Goal: Task Accomplishment & Management: Manage account settings

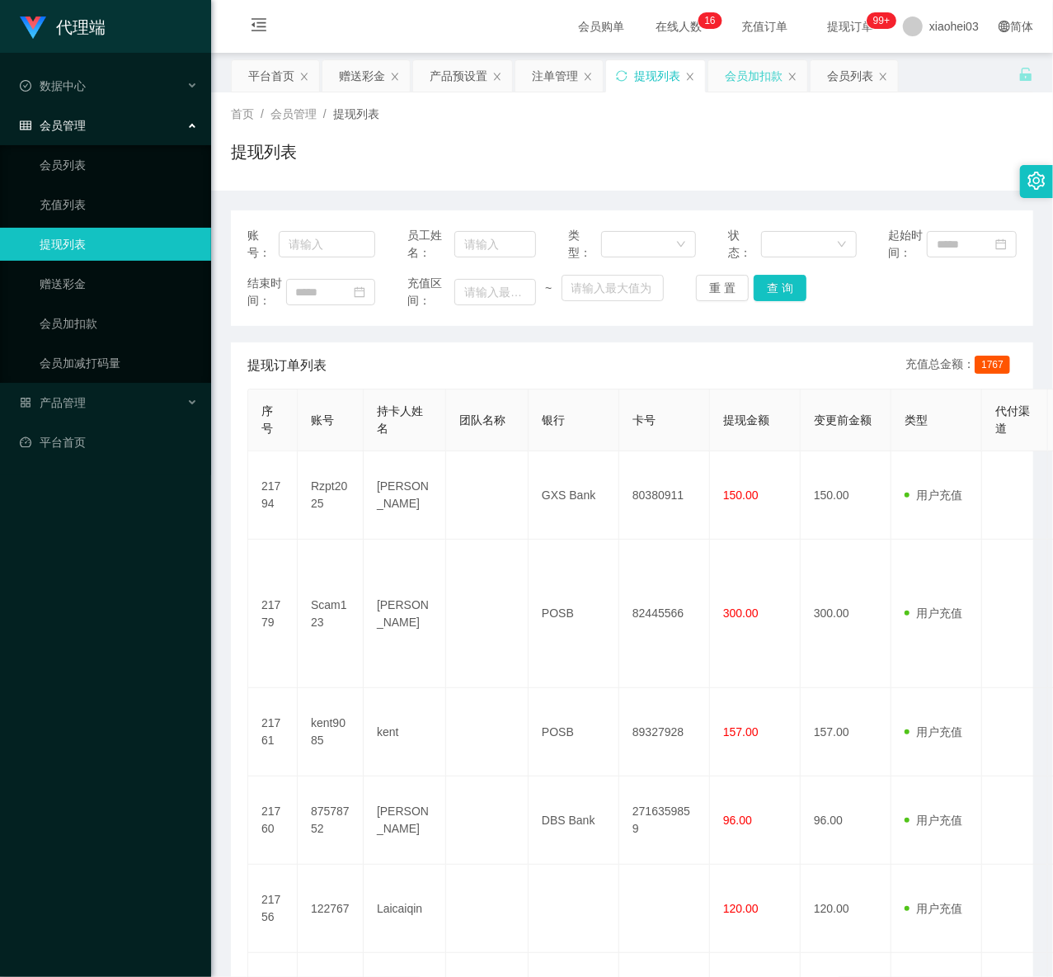
click at [775, 86] on div "会员加扣款" at bounding box center [754, 75] width 58 height 31
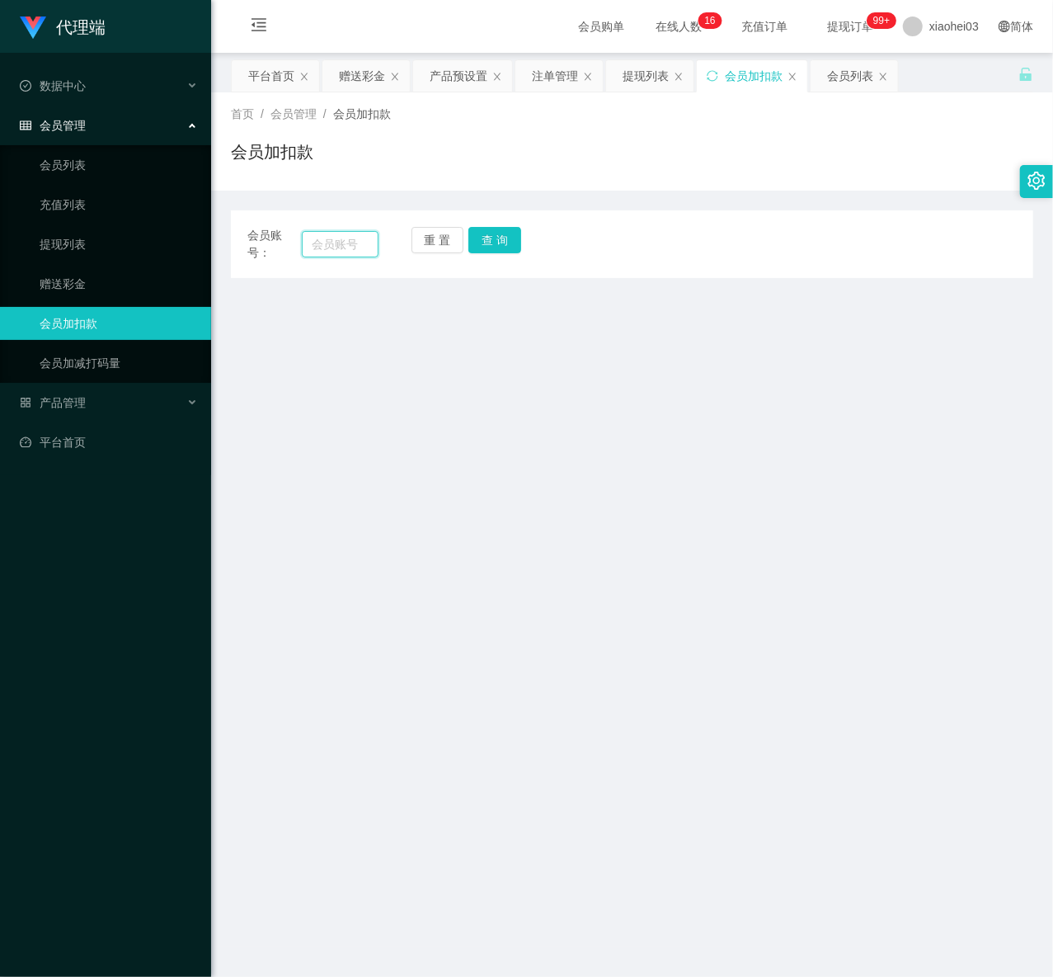
click at [325, 236] on input "text" at bounding box center [340, 244] width 77 height 26
paste input "T777"
type input "T777"
click at [495, 234] on button "查 询" at bounding box center [495, 240] width 53 height 26
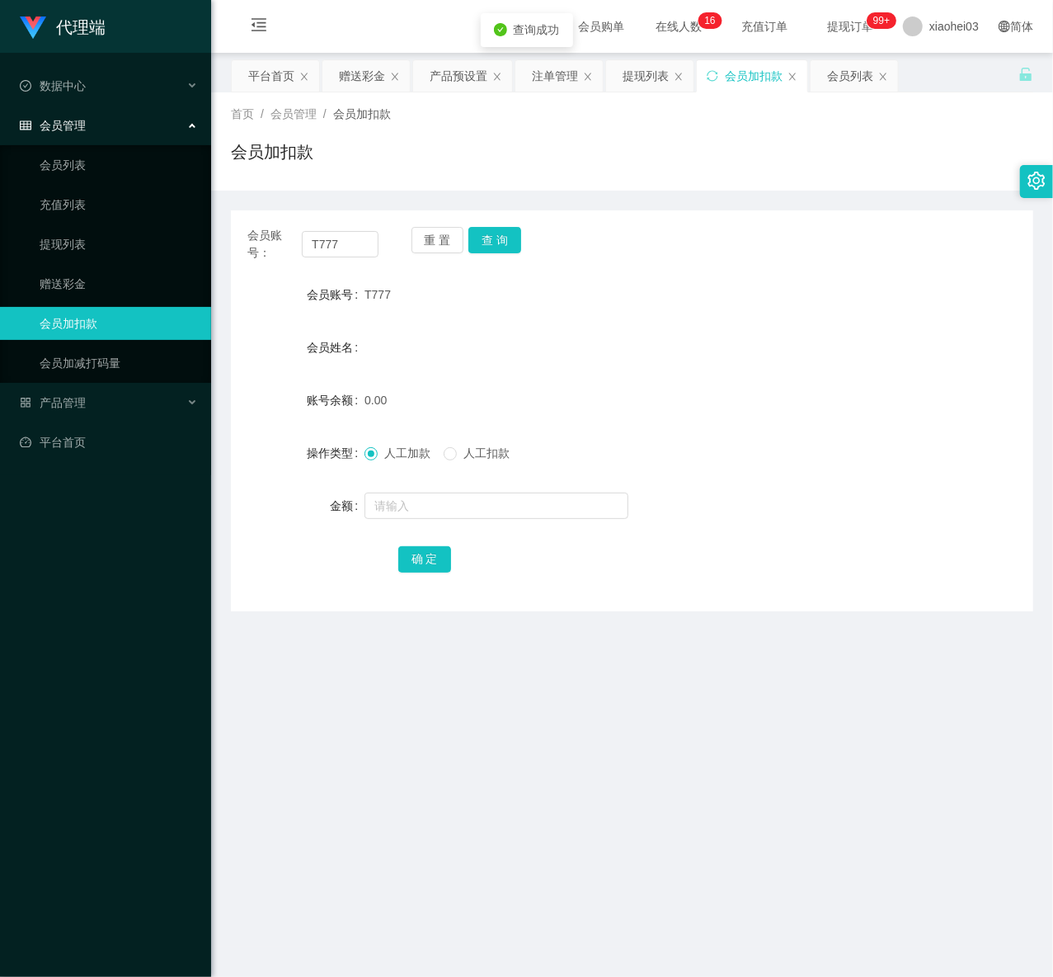
click at [409, 489] on div at bounding box center [599, 505] width 469 height 33
click at [432, 508] on input "text" at bounding box center [497, 505] width 264 height 26
type input "100"
click at [429, 561] on button "确 定" at bounding box center [424, 559] width 53 height 26
click at [810, 469] on form "会员账号 T777 会员姓名 账号余额 0.00 操作类型 人工加款 人工扣款 金额 100 确 定" at bounding box center [632, 426] width 803 height 297
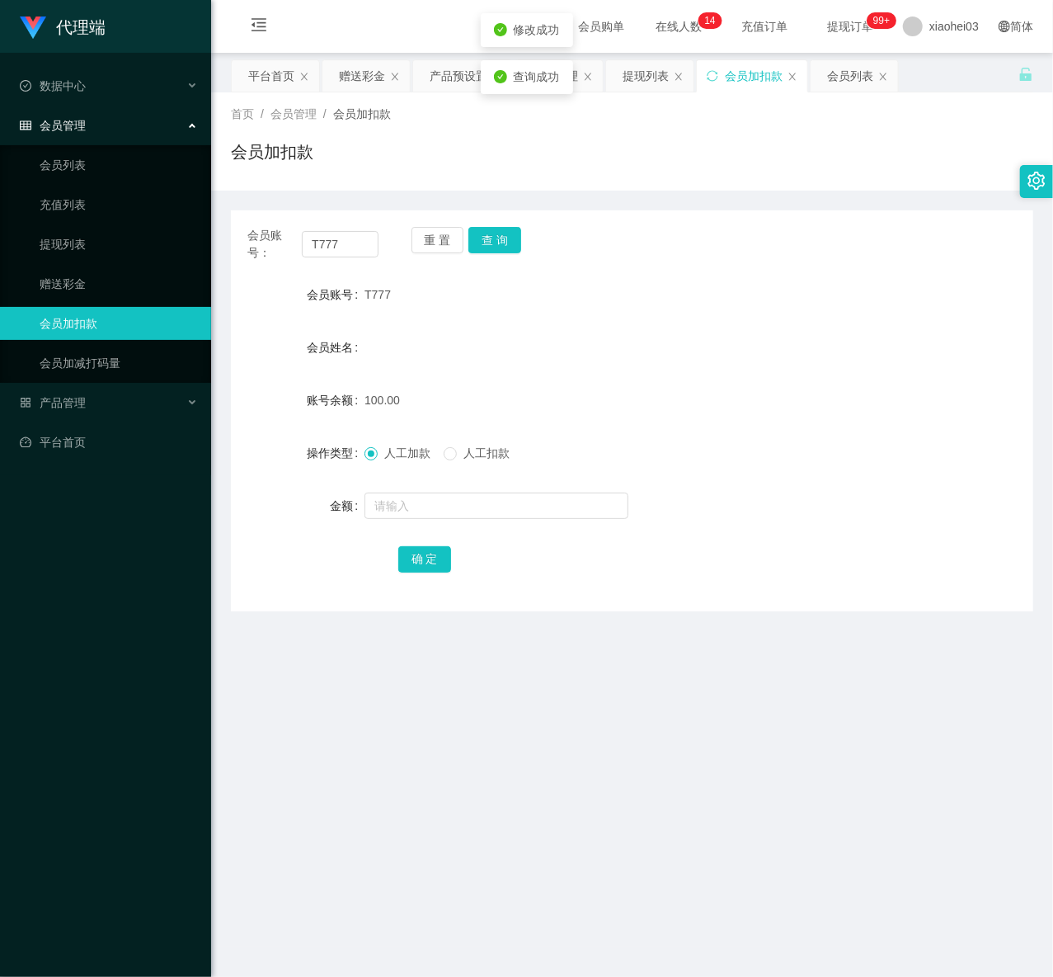
click at [794, 516] on div at bounding box center [599, 505] width 469 height 33
click at [565, 87] on div "注单管理" at bounding box center [555, 75] width 46 height 31
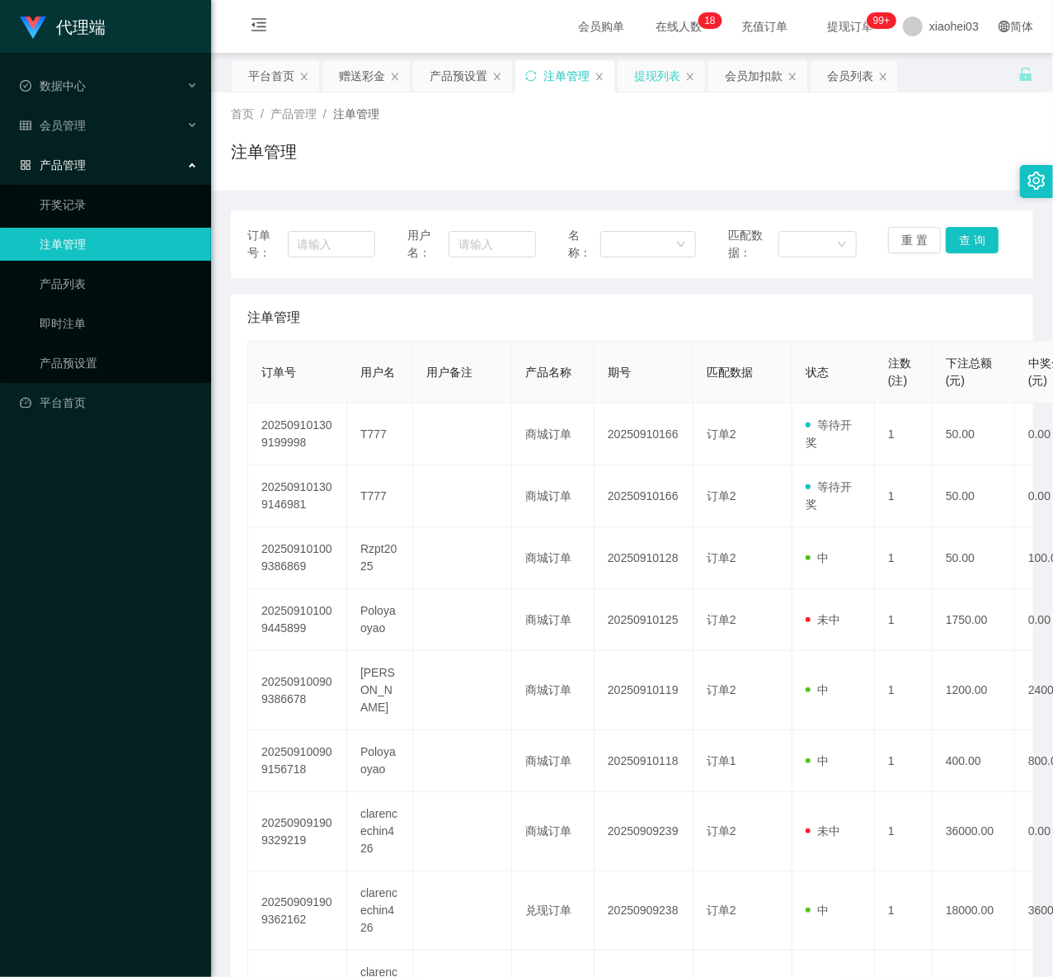
click at [657, 79] on div "提现列表" at bounding box center [657, 75] width 46 height 31
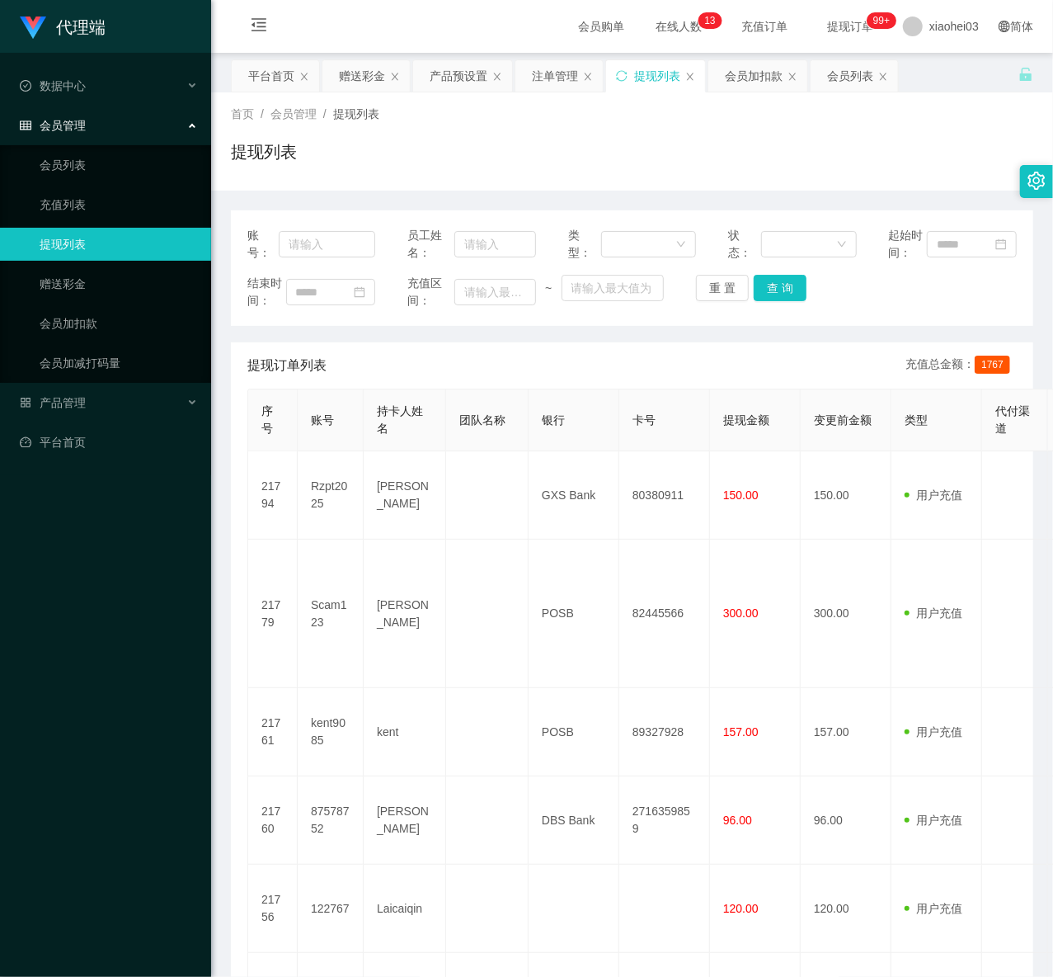
drag, startPoint x: 665, startPoint y: 169, endPoint x: 495, endPoint y: 104, distance: 182.0
click at [660, 166] on div "提现列表" at bounding box center [632, 158] width 803 height 38
click at [566, 84] on div "注单管理" at bounding box center [555, 75] width 46 height 31
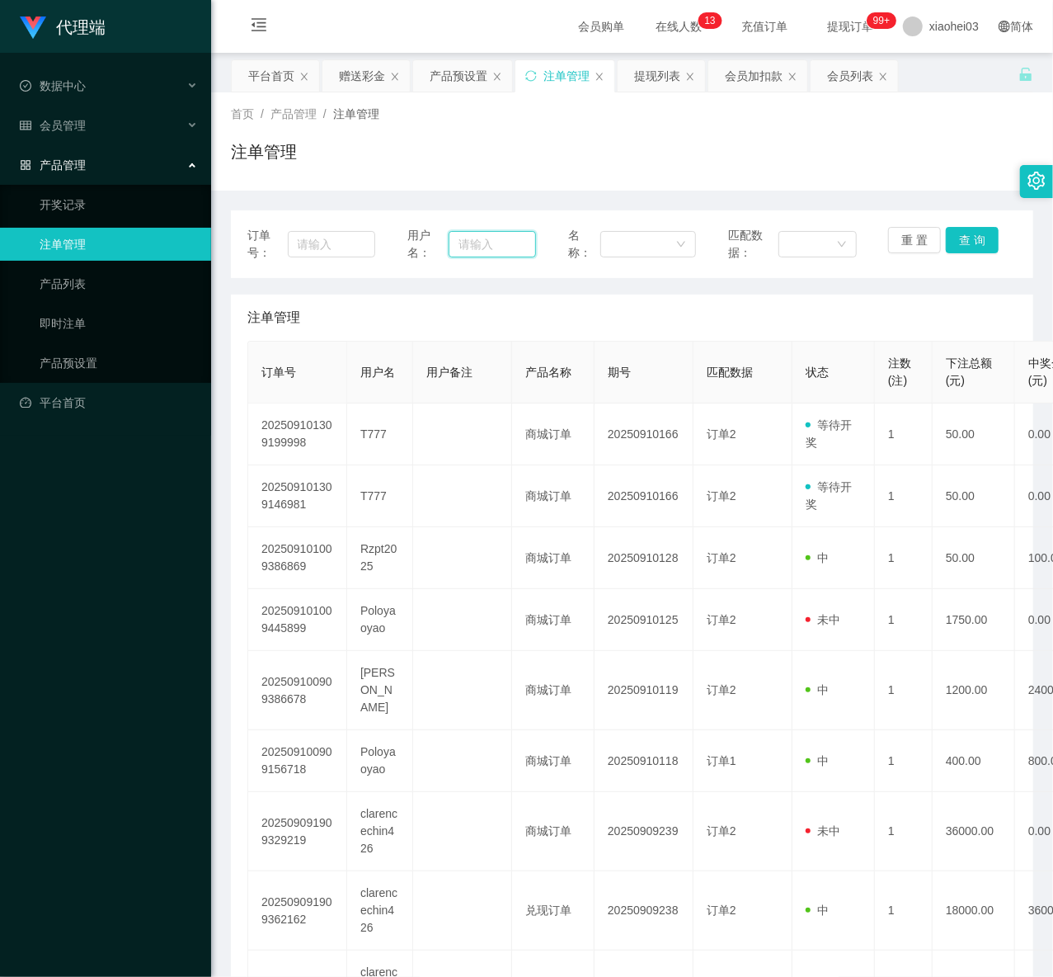
click at [477, 246] on input "text" at bounding box center [492, 244] width 87 height 26
paste input "T777"
type input "T777"
click at [973, 239] on button "查 询" at bounding box center [972, 240] width 53 height 26
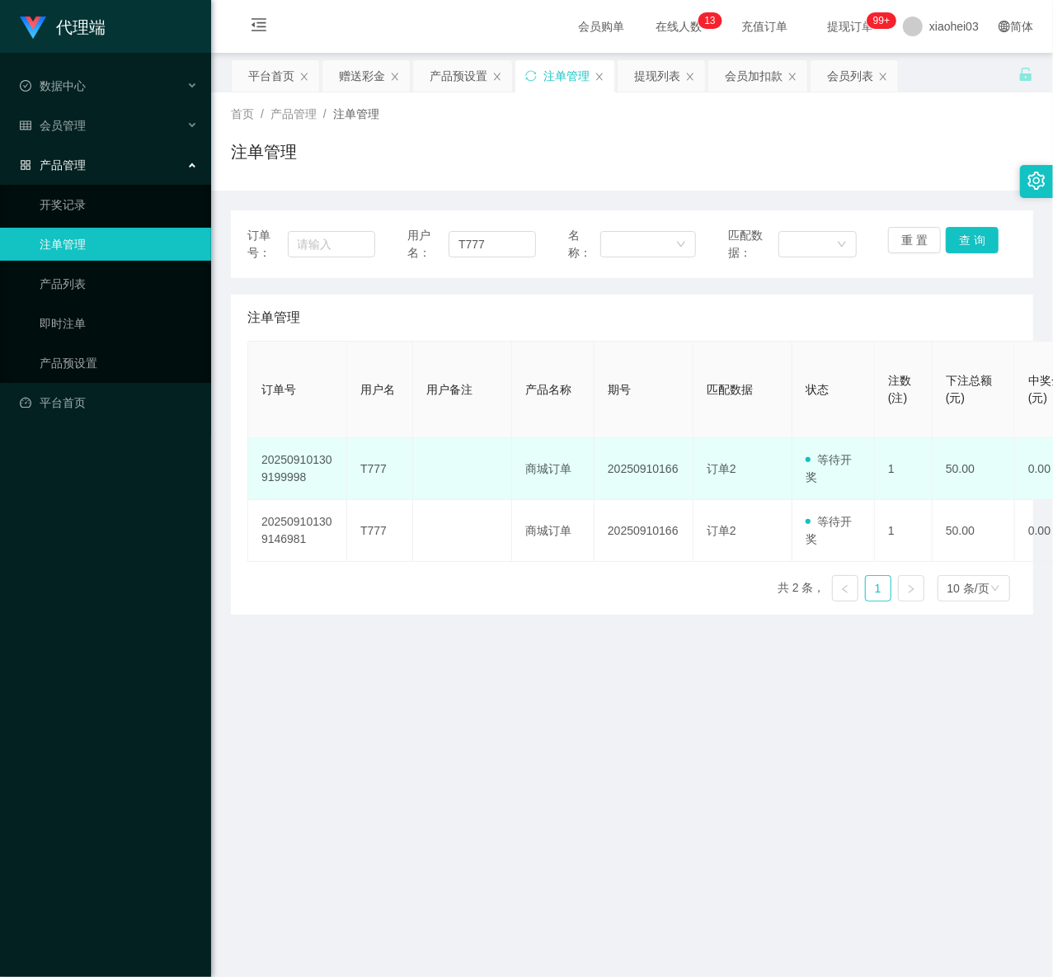
click at [816, 480] on span "等待开奖" at bounding box center [829, 468] width 46 height 31
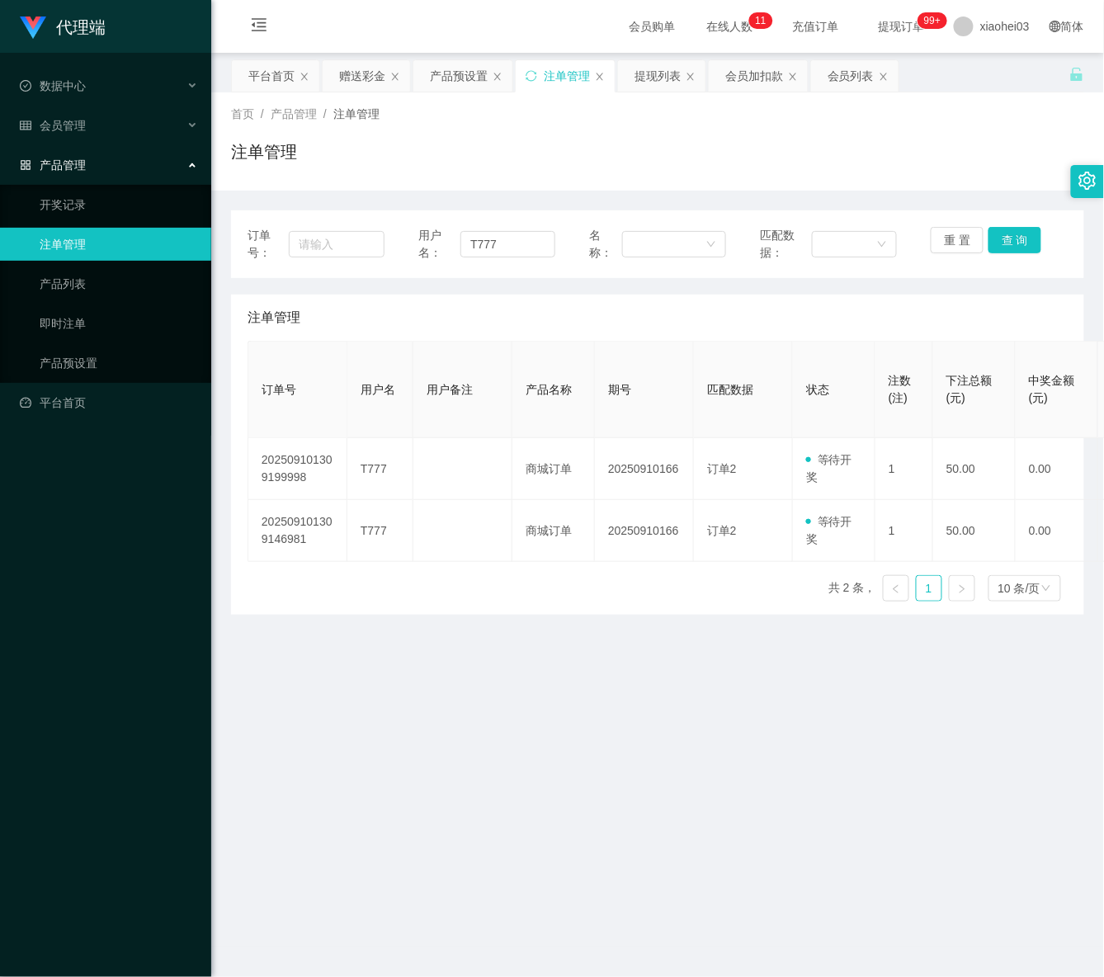
click at [660, 568] on div "订单号 用户名 用户备注 产品名称 期号 匹配数据 状态 注数(注) 下注总额(元) 中奖金额(元) 盈利(实际总获利的金额) 202509101309199…" at bounding box center [657, 478] width 820 height 274
click at [1028, 239] on button "查 询" at bounding box center [1014, 240] width 53 height 26
click at [681, 84] on div "提现列表" at bounding box center [661, 75] width 87 height 31
click at [752, 81] on div "会员加扣款" at bounding box center [754, 75] width 58 height 31
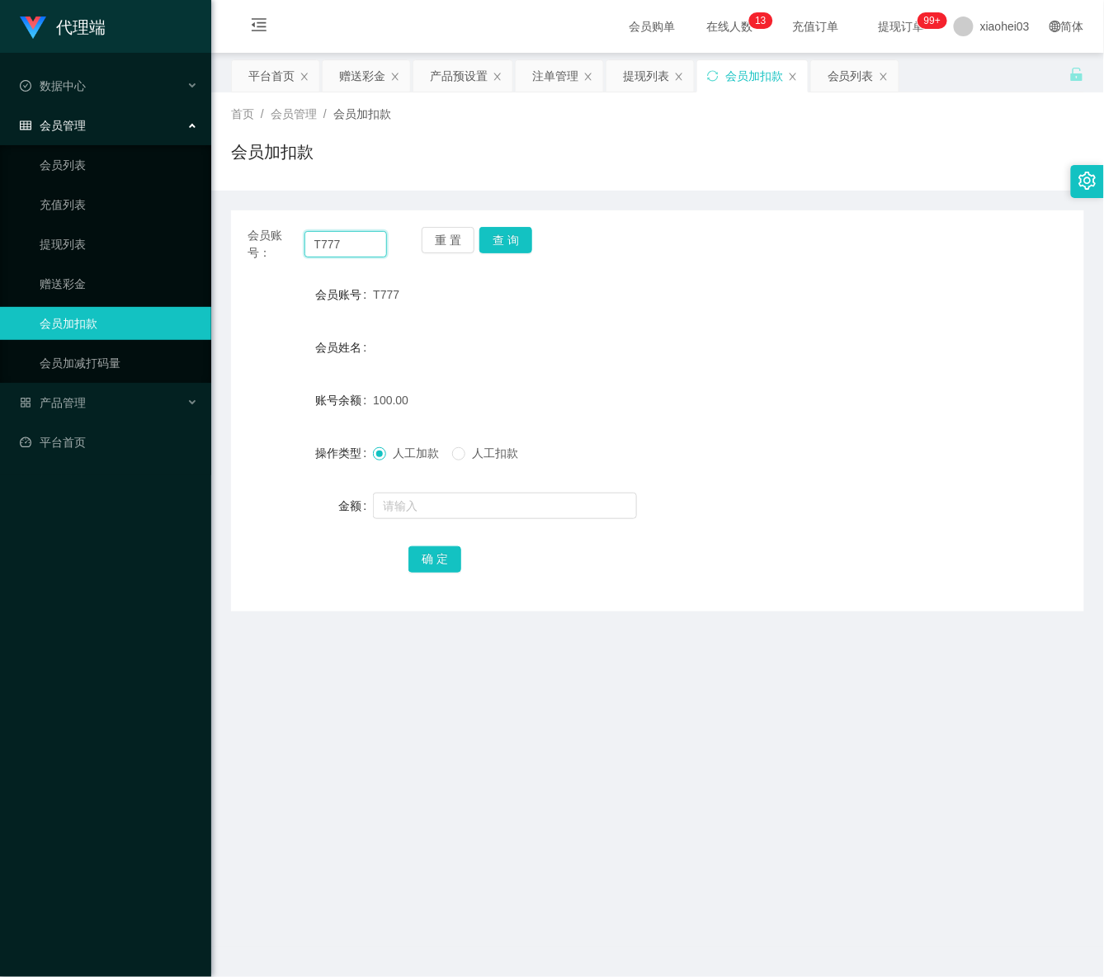
drag, startPoint x: 373, startPoint y: 235, endPoint x: 110, endPoint y: 261, distance: 264.4
click at [110, 261] on section "代理端 数据中心 会员管理 会员列表 充值列表 提现列表 赠送彩金 会员加扣款 会员加减打码量 产品管理 开奖记录 注单管理 产品列表 即时注单 产品预设置 …" at bounding box center [552, 512] width 1104 height 1024
click at [507, 239] on button "查 询" at bounding box center [505, 240] width 53 height 26
click at [469, 454] on span "人工扣款" at bounding box center [494, 452] width 59 height 13
click at [466, 510] on input "text" at bounding box center [505, 505] width 264 height 26
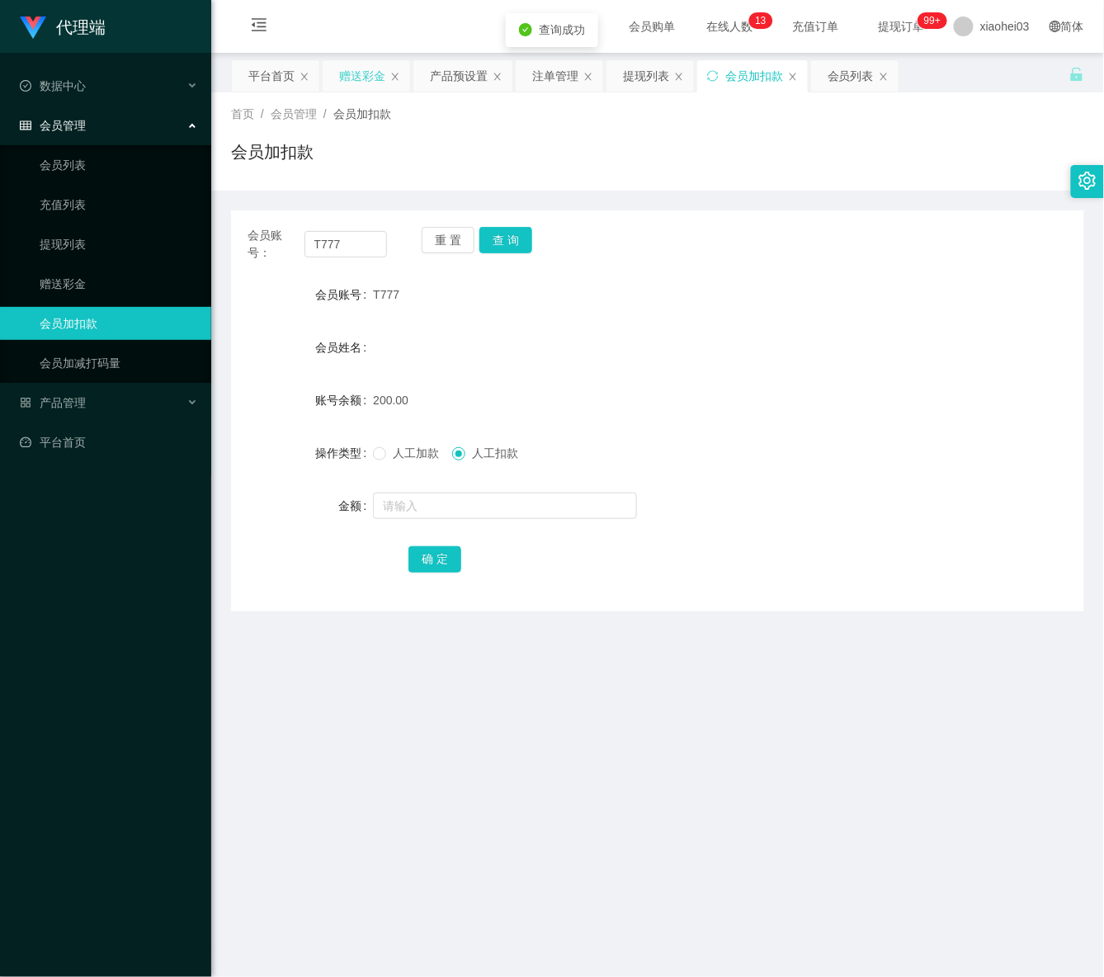
click at [348, 83] on div "赠送彩金" at bounding box center [362, 75] width 46 height 31
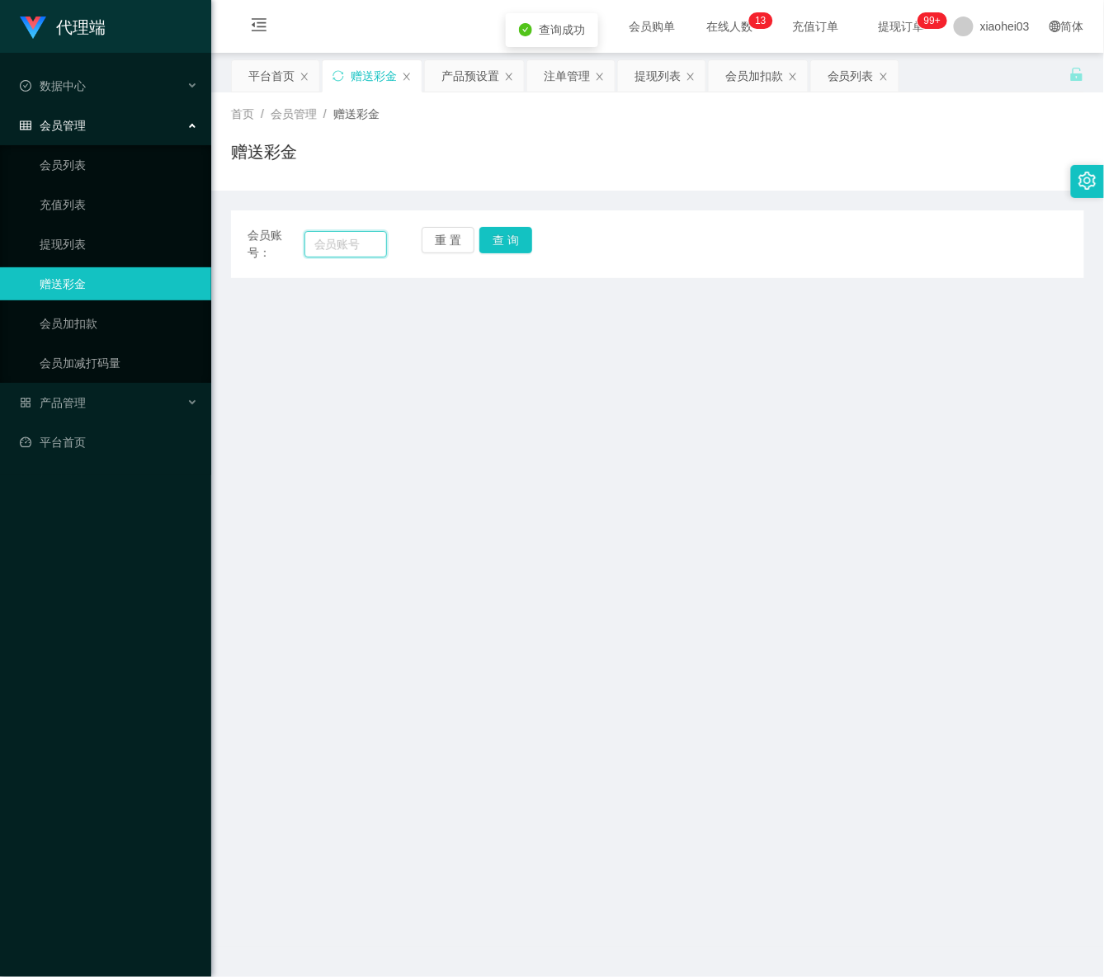
click at [357, 238] on input "text" at bounding box center [345, 244] width 82 height 26
paste input "T777"
type input "T777"
click at [509, 242] on button "查 询" at bounding box center [505, 240] width 53 height 26
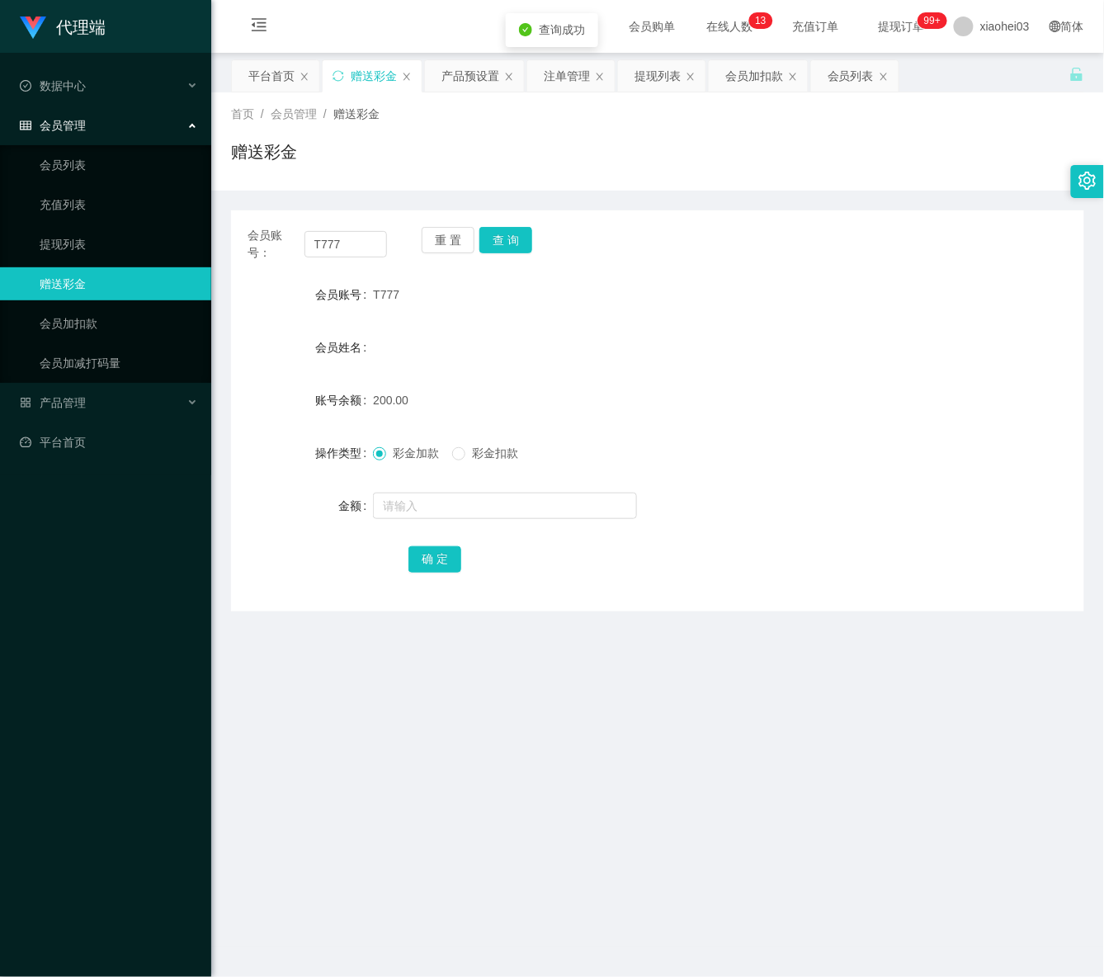
click at [497, 469] on form "会员账号 T777 会员姓名 账号余额 200.00 操作类型 彩金加款 彩金扣款 金额 确 定" at bounding box center [657, 426] width 853 height 297
click at [479, 462] on label "彩金扣款" at bounding box center [488, 453] width 73 height 17
click at [469, 487] on form "会员账号 T777 会员姓名 账号余额 200.00 操作类型 彩金加款 彩金扣款 金额 确 定" at bounding box center [657, 426] width 853 height 297
click at [469, 502] on input "text" at bounding box center [505, 505] width 264 height 26
type input "50"
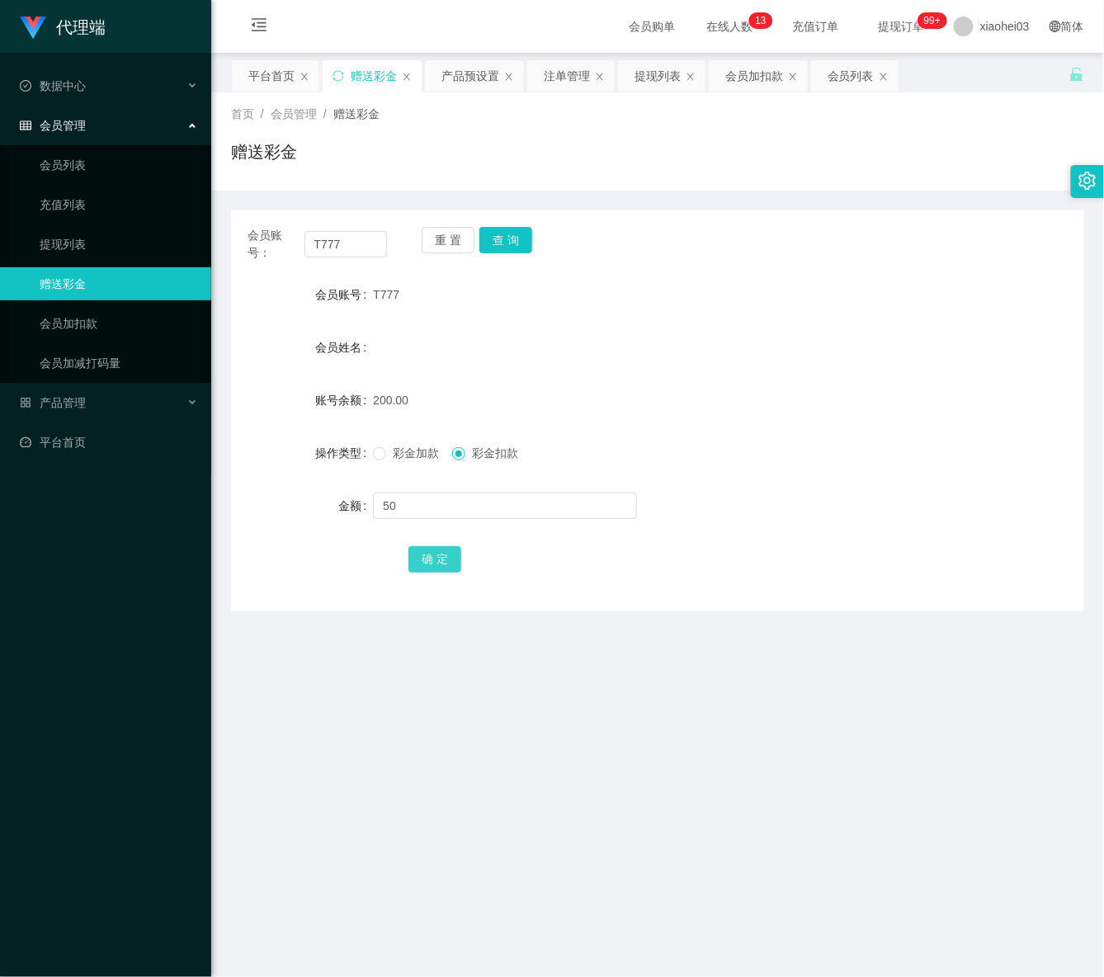
click at [426, 555] on button "确 定" at bounding box center [434, 559] width 53 height 26
click at [661, 78] on div "提现列表" at bounding box center [657, 75] width 46 height 31
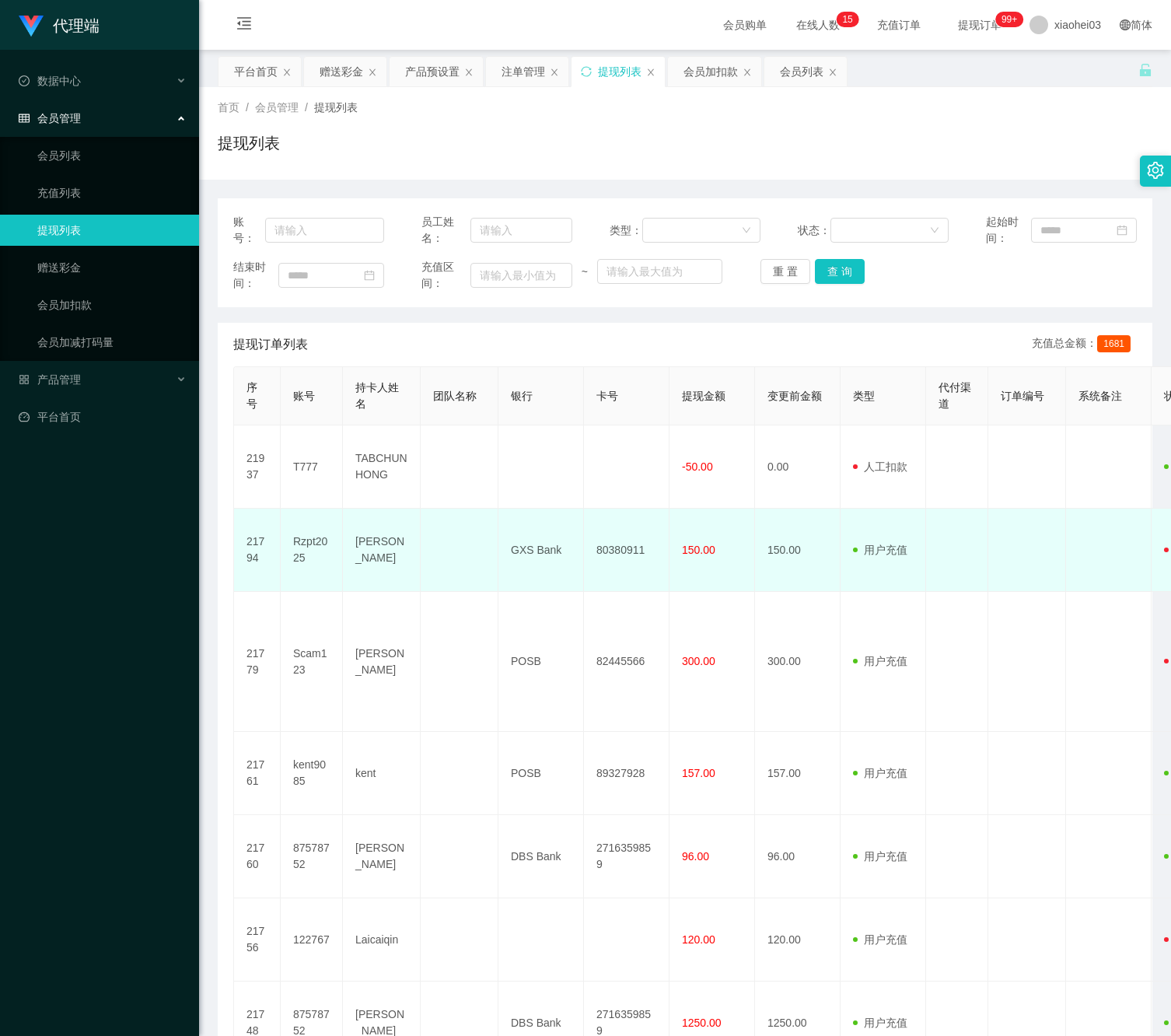
drag, startPoint x: 1166, startPoint y: 697, endPoint x: 875, endPoint y: 522, distance: 339.6
click at [875, 522] on td "用户充值 人工扣款" at bounding box center [883, 551] width 86 height 83
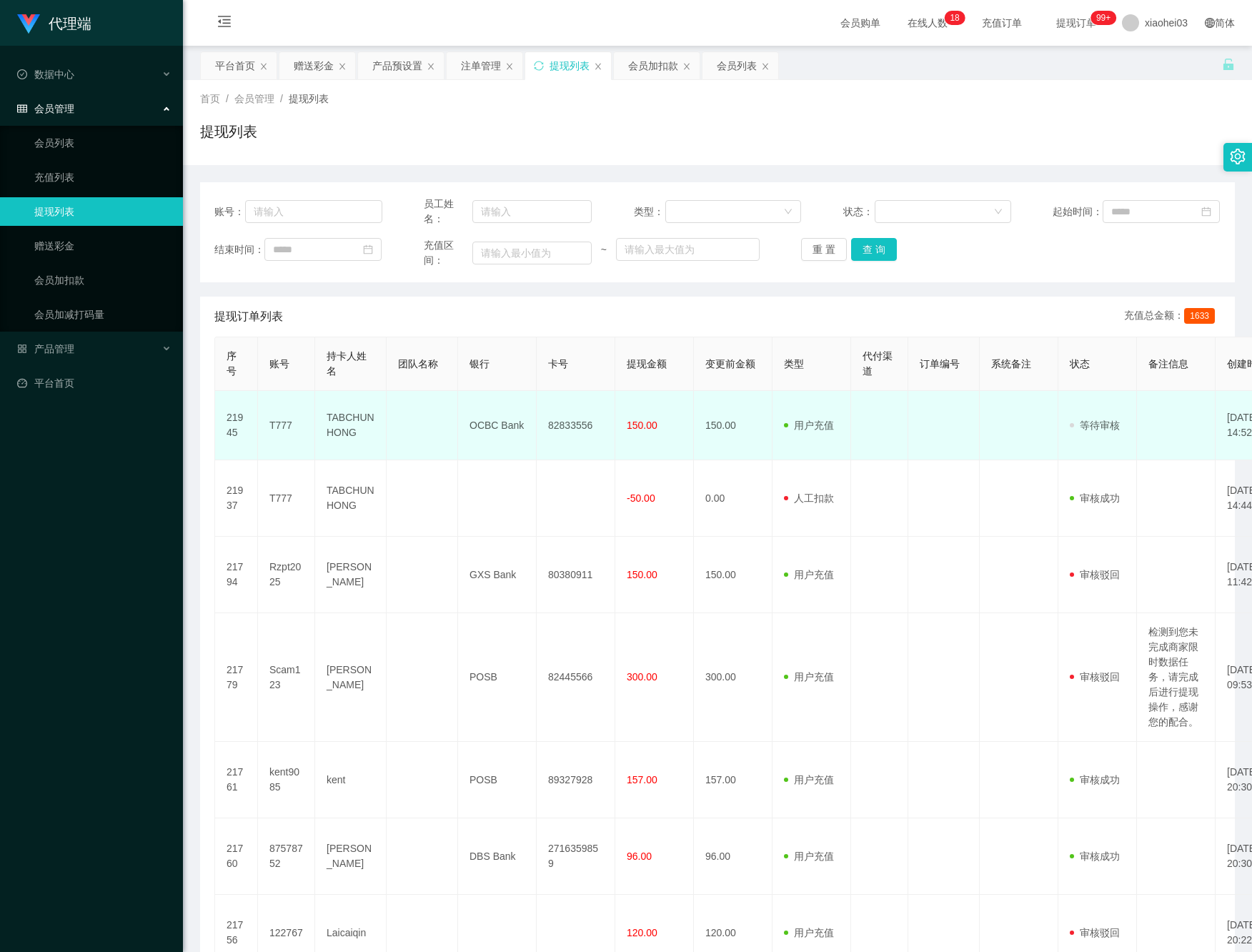
click at [562, 439] on td "82833556" at bounding box center [576, 425] width 79 height 69
click at [584, 420] on td "82833556" at bounding box center [576, 425] width 79 height 69
copy td "82833556"
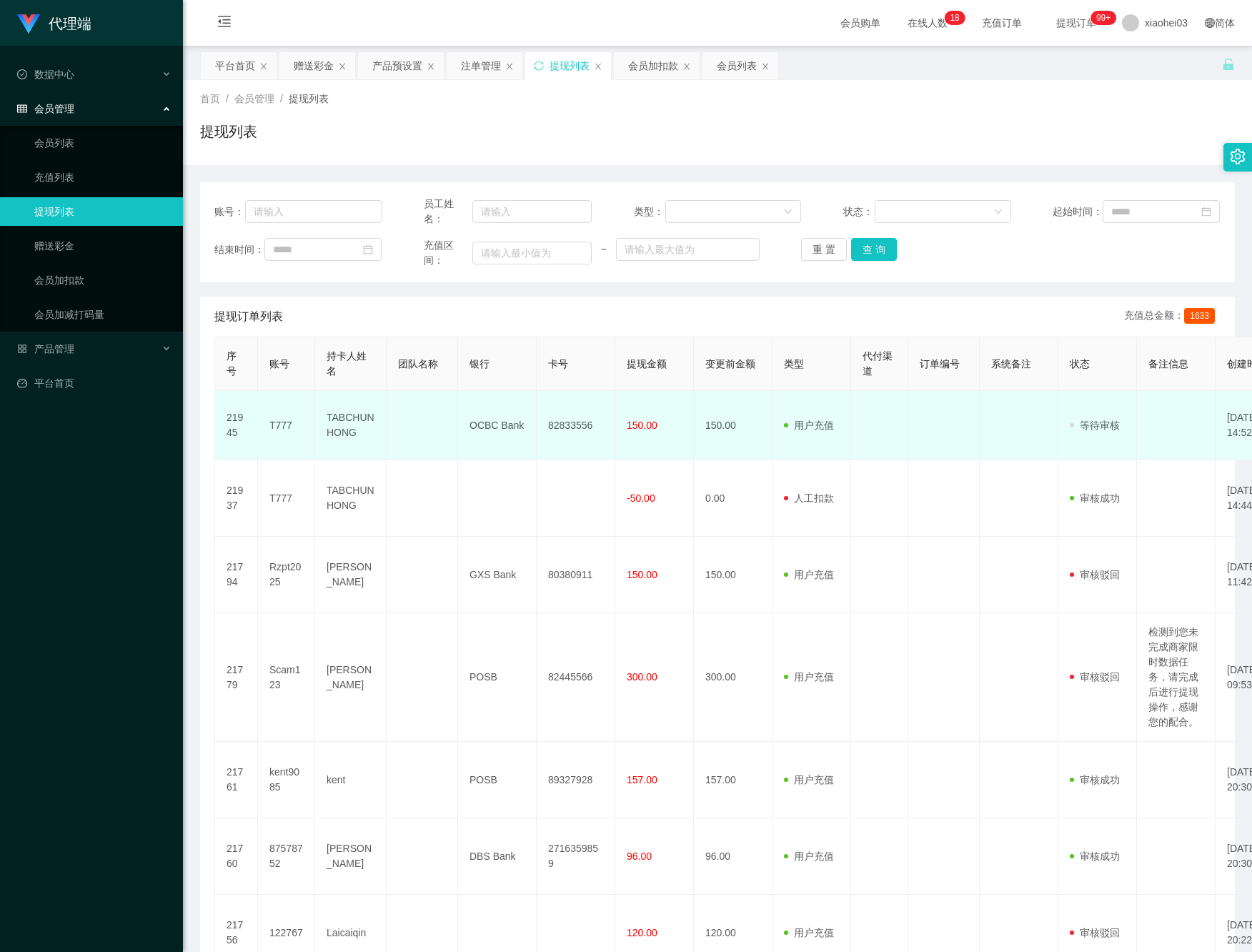
click at [285, 425] on td "T777" at bounding box center [287, 425] width 57 height 69
click at [1076, 426] on span "等待审核" at bounding box center [1095, 424] width 50 height 11
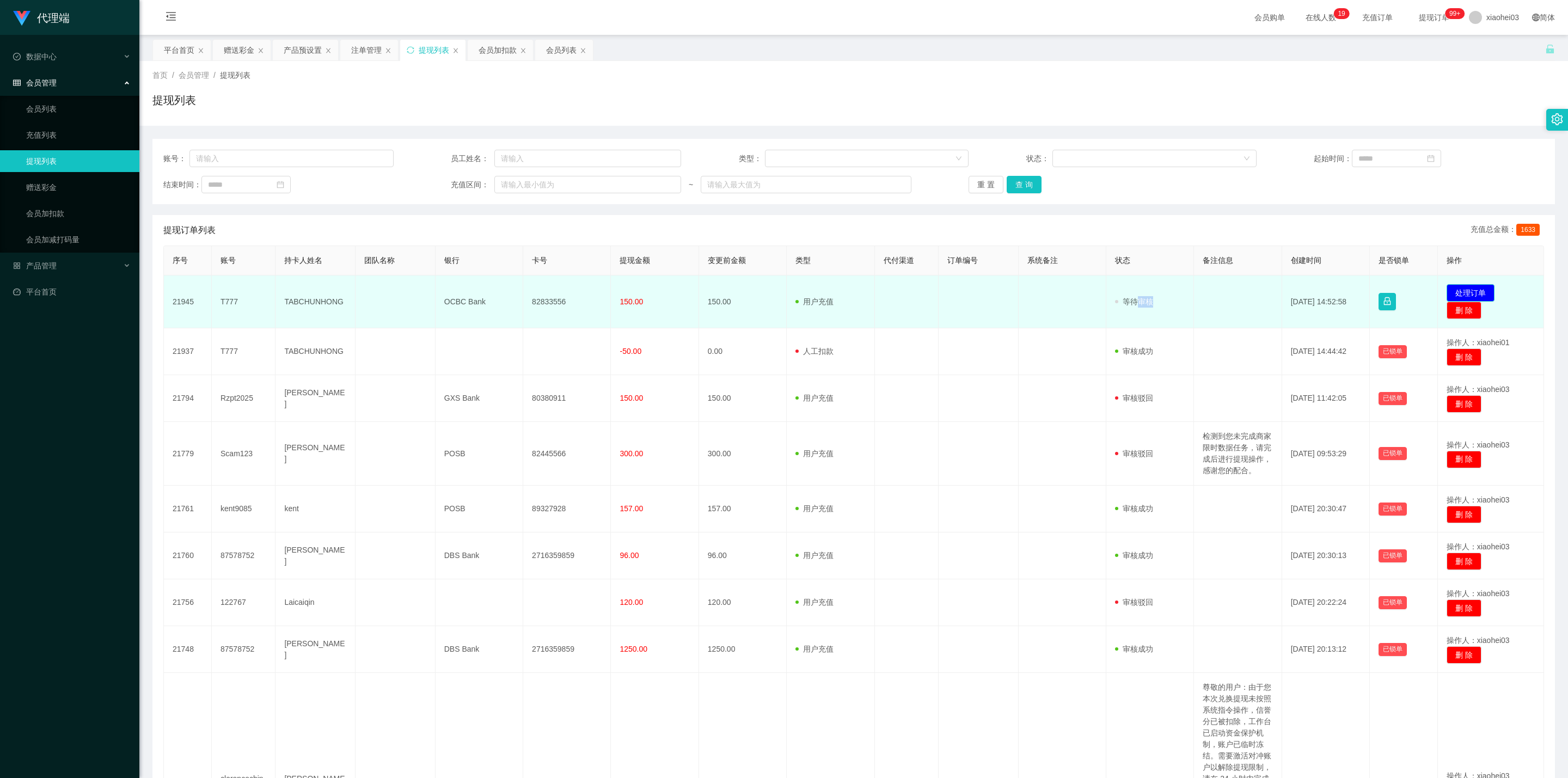
click at [820, 284] on button "处理订单" at bounding box center [1470, 293] width 48 height 17
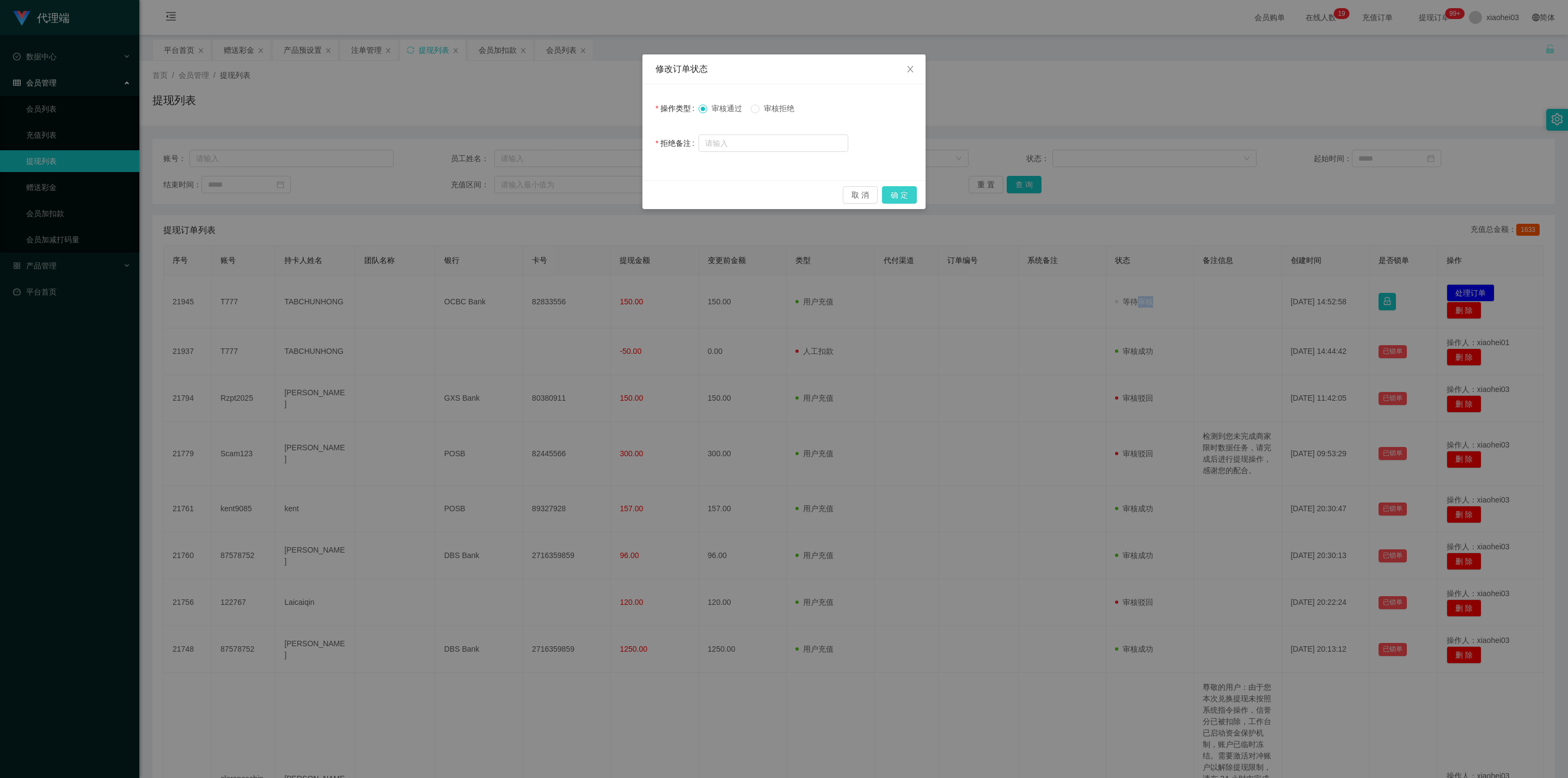
click at [820, 195] on button "确 定" at bounding box center [899, 195] width 35 height 17
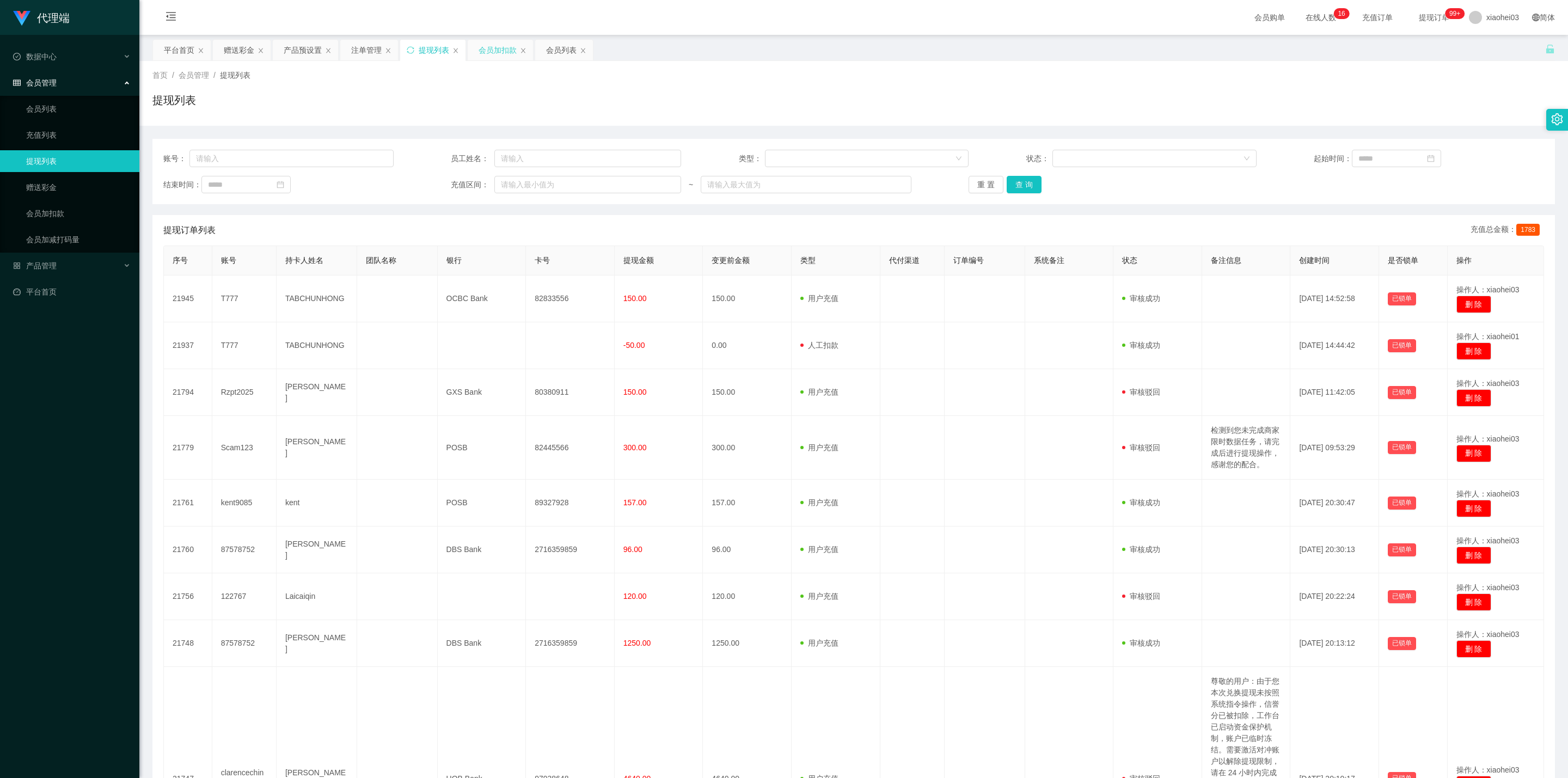
click at [502, 49] on div "会员加扣款" at bounding box center [498, 49] width 38 height 20
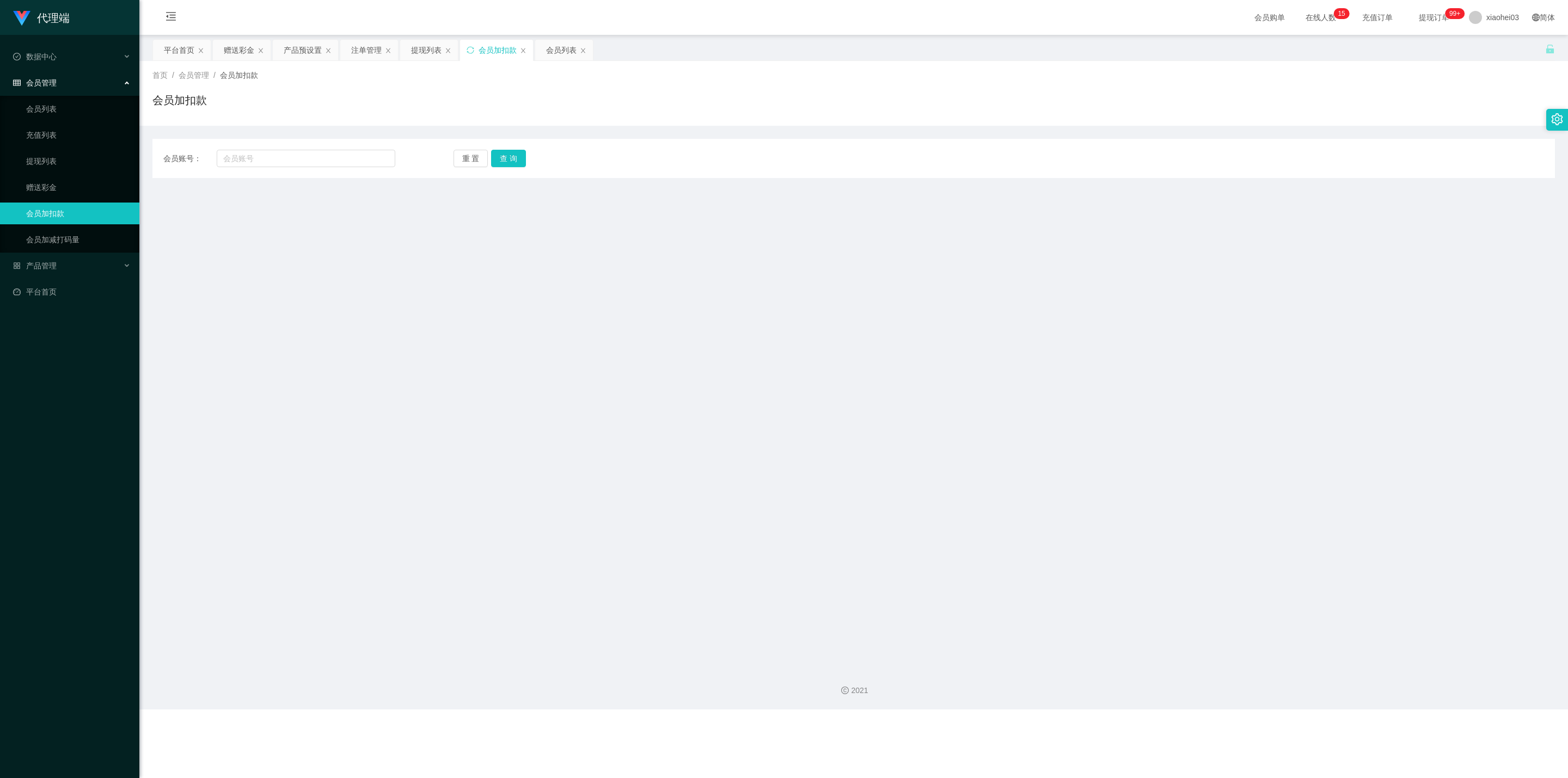
click at [303, 167] on div "会员账号： 重 置 查 询 会员账号 会员姓名 账号余额 操作类型 人工加款 人工扣款 金额 确 定" at bounding box center [853, 158] width 1402 height 39
click at [310, 144] on div "会员账号： 重 置 查 询 会员账号 会员姓名 账号余额 操作类型 人工加款 人工扣款 金额 确 定" at bounding box center [853, 158] width 1402 height 39
click at [299, 162] on input "text" at bounding box center [306, 158] width 179 height 17
paste input "T777"
type input "T777"
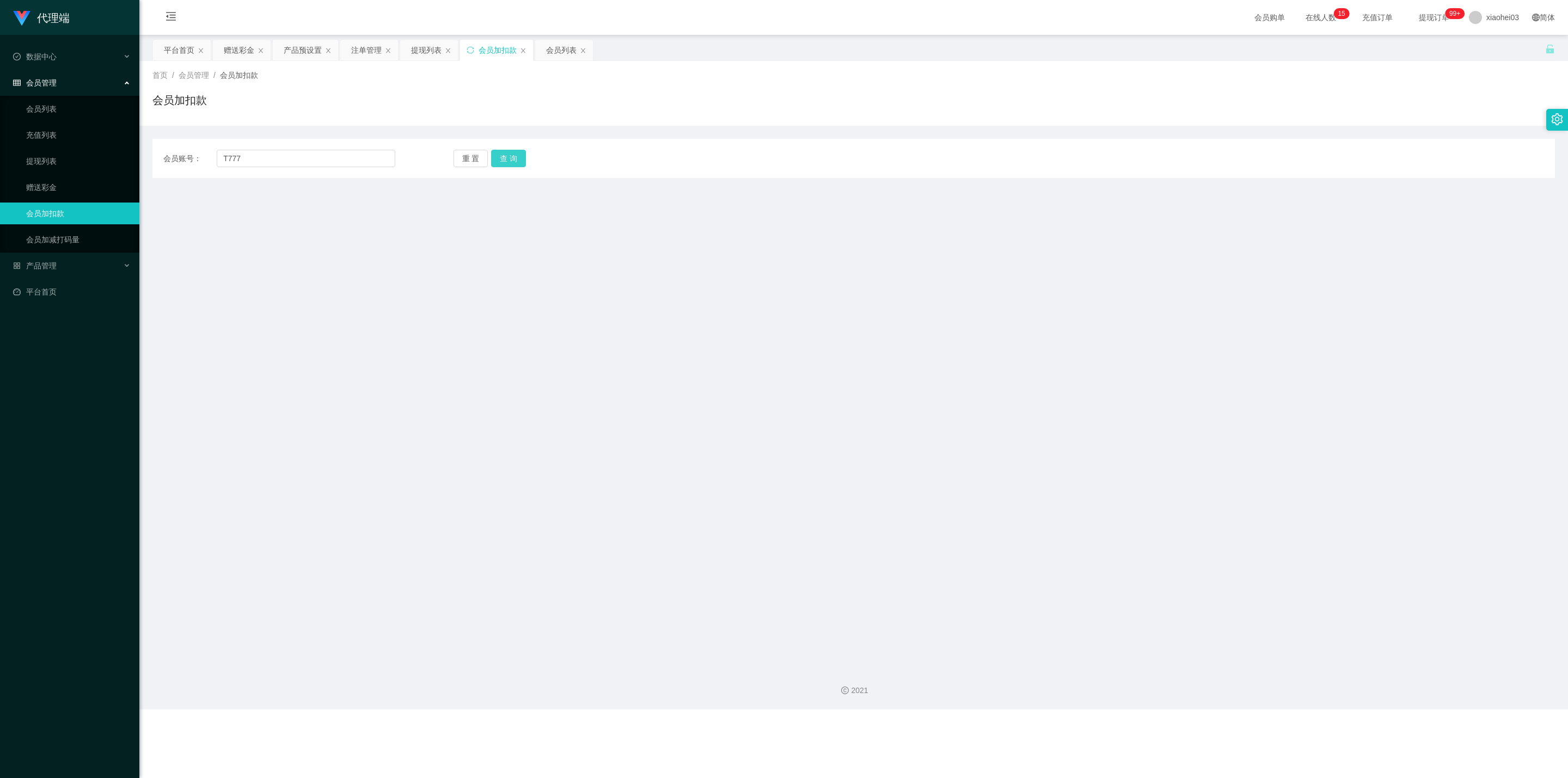
click at [524, 152] on button "查 询" at bounding box center [508, 158] width 35 height 17
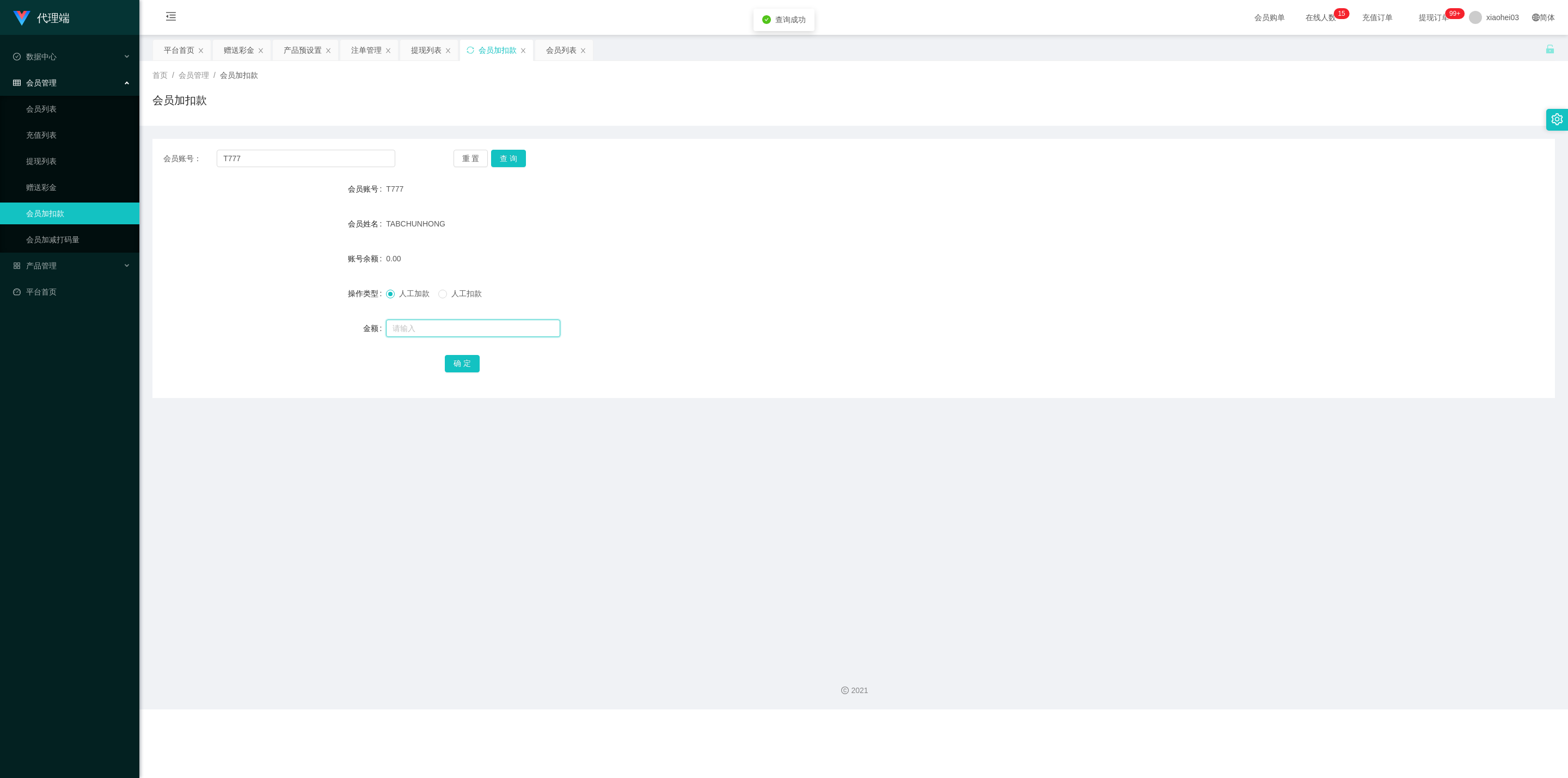
click at [468, 333] on input "text" at bounding box center [473, 328] width 174 height 17
type input "40"
click at [469, 362] on button "确 定" at bounding box center [462, 364] width 35 height 17
click at [820, 273] on form "会员账号 T777 会员姓名 TABCHUNHONG 账号余额 40.00 操作类型 人工加款 人工扣款 金额 确 定" at bounding box center [853, 276] width 1402 height 196
click at [418, 52] on div "提现列表" at bounding box center [426, 49] width 30 height 20
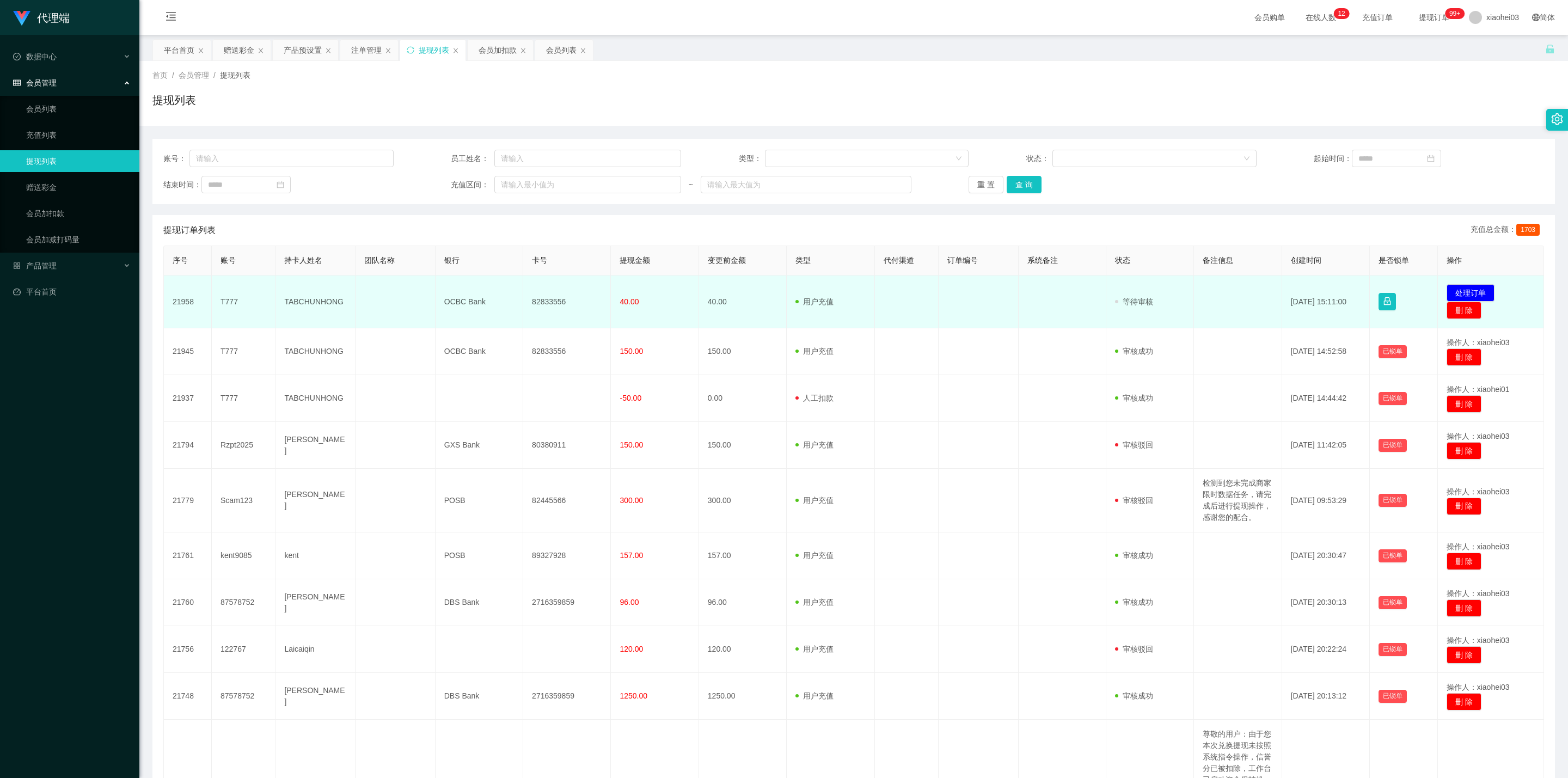
click at [540, 301] on td "82833556" at bounding box center [567, 302] width 88 height 53
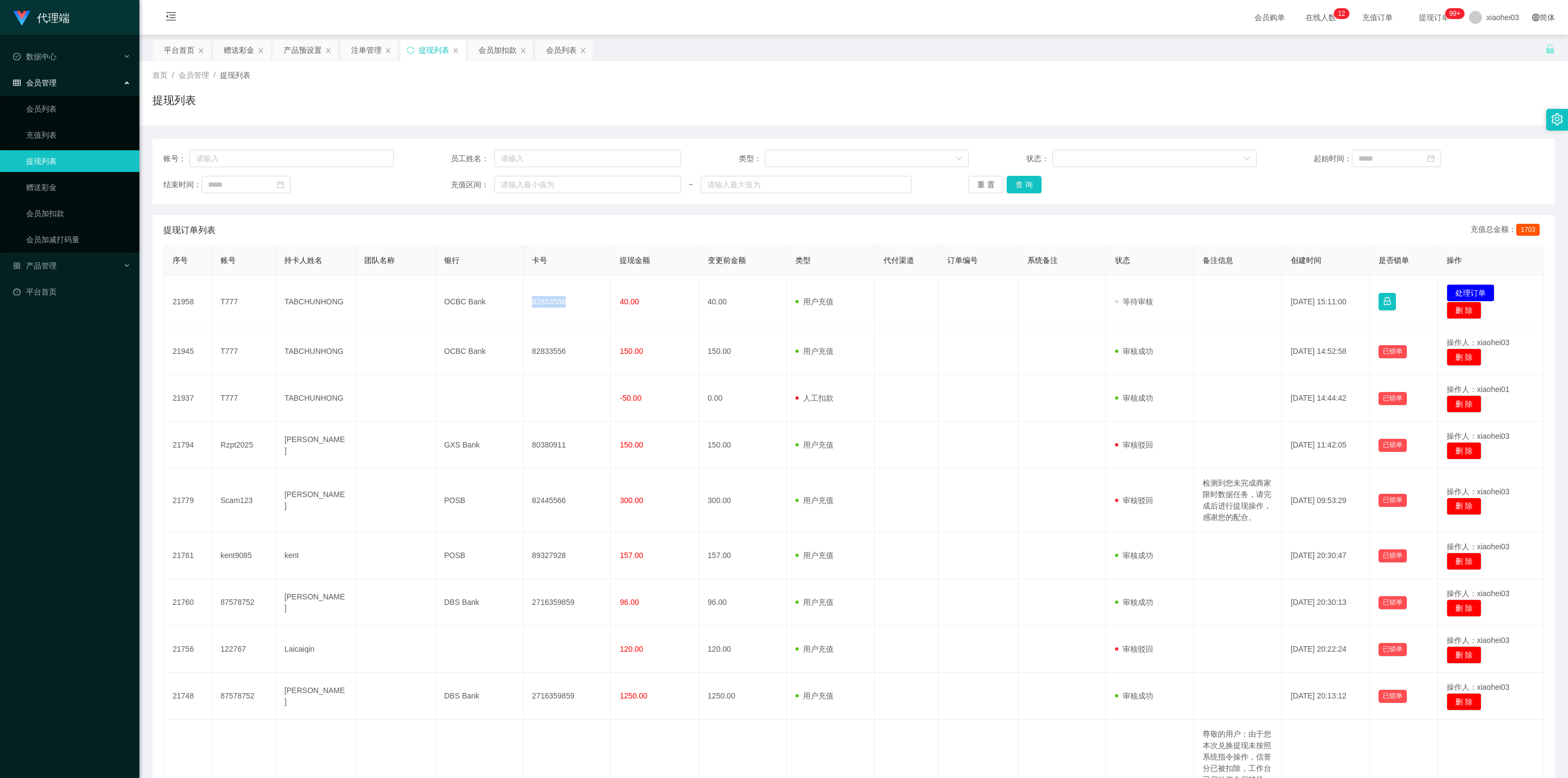
copy td "82833556"
